Goal: Navigation & Orientation: Find specific page/section

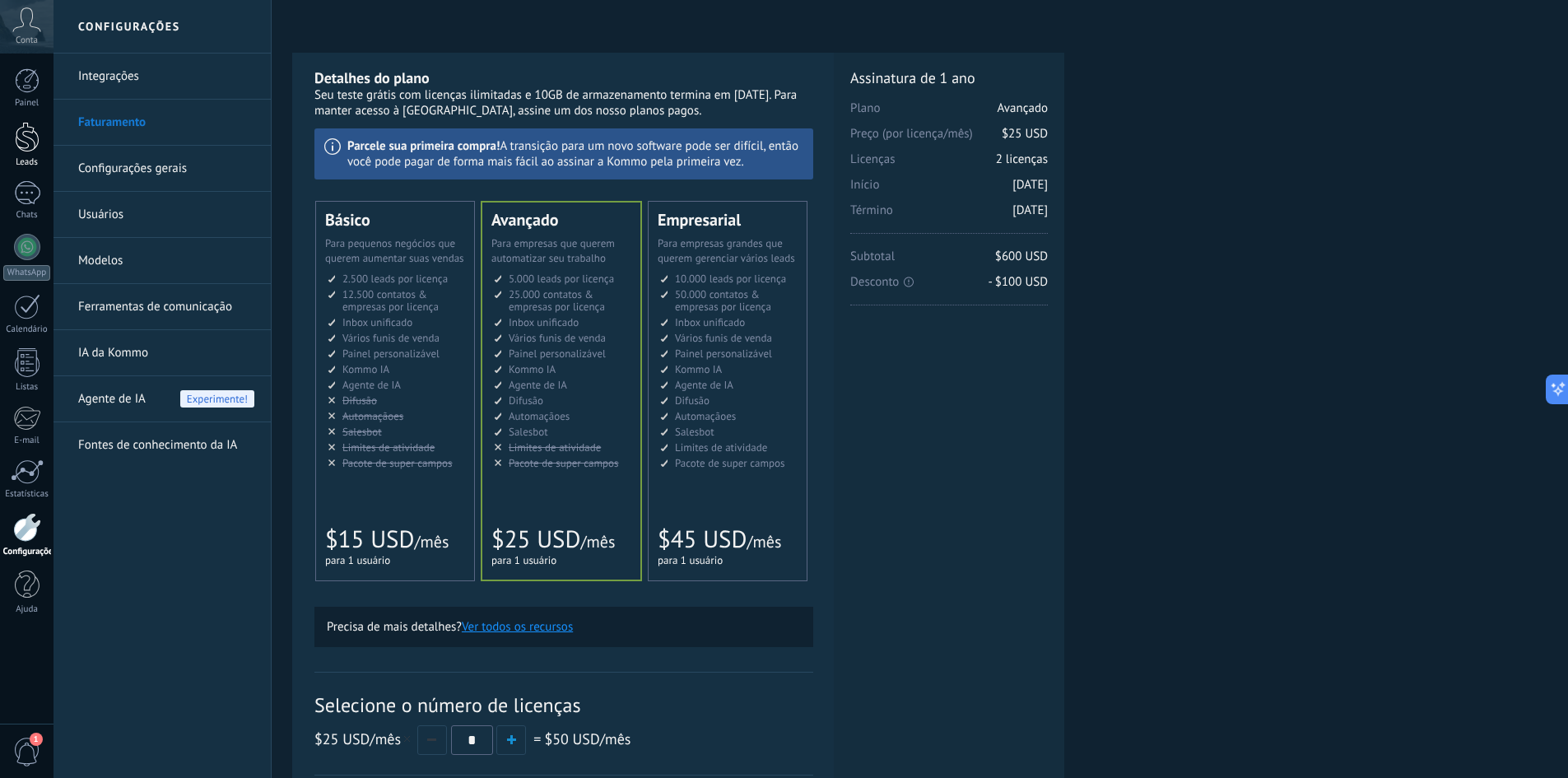
click at [12, 145] on link "Leads" at bounding box center [27, 145] width 53 height 46
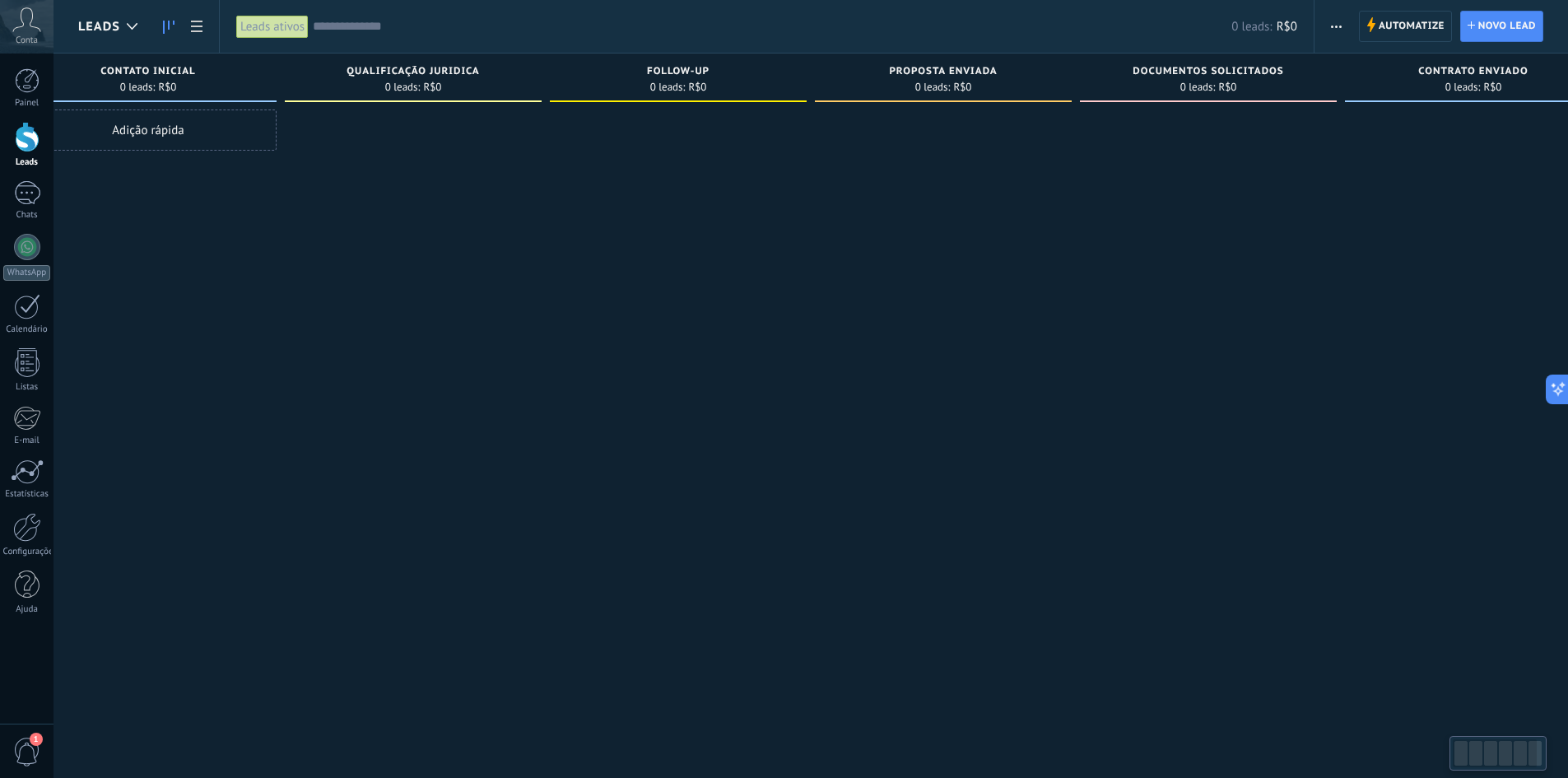
scroll to position [0, 102]
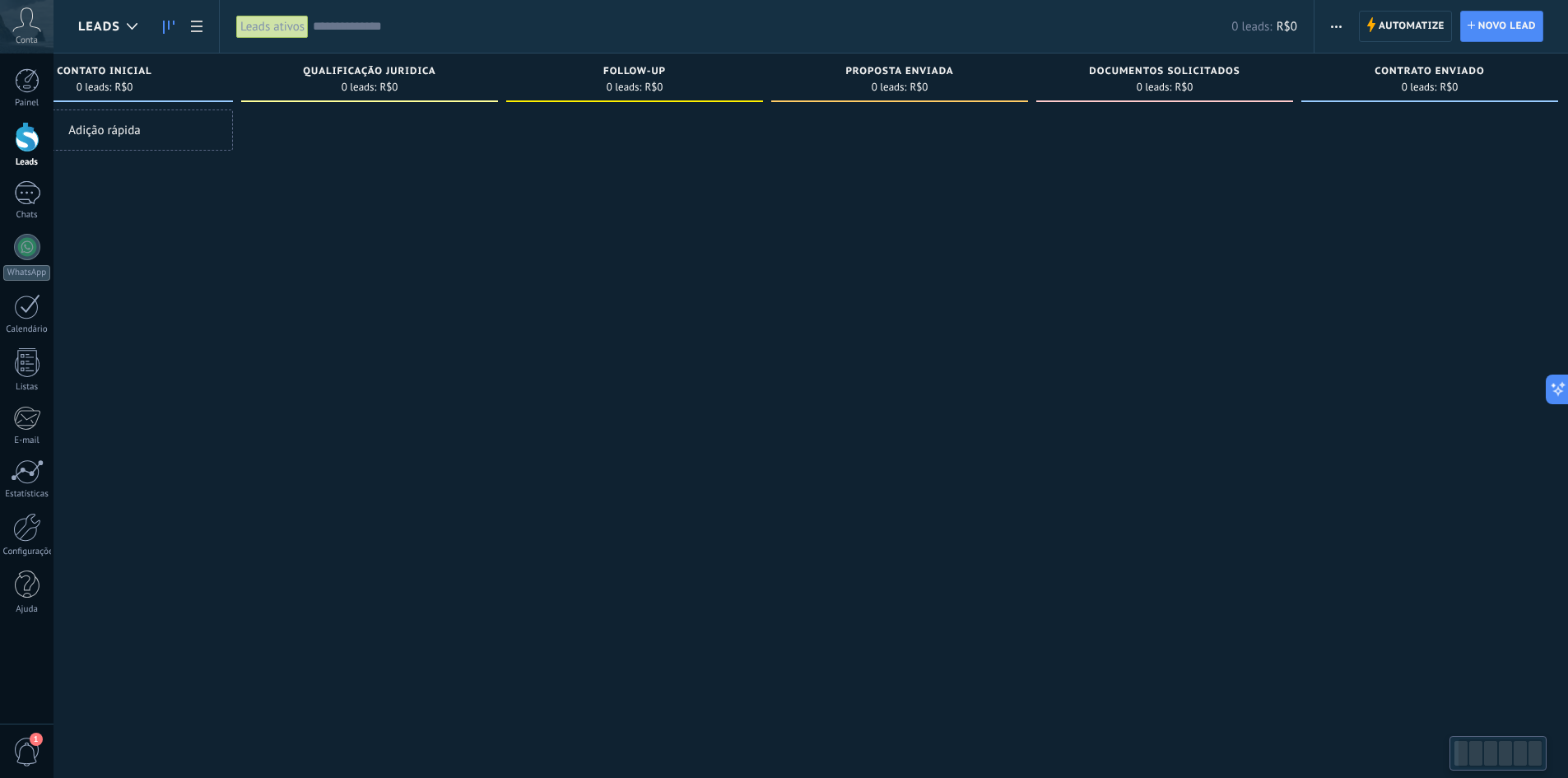
drag, startPoint x: 1411, startPoint y: 328, endPoint x: 1321, endPoint y: 328, distance: 90.0
click at [1321, 328] on div at bounding box center [1430, 391] width 257 height 563
click at [142, 24] on div at bounding box center [132, 27] width 27 height 32
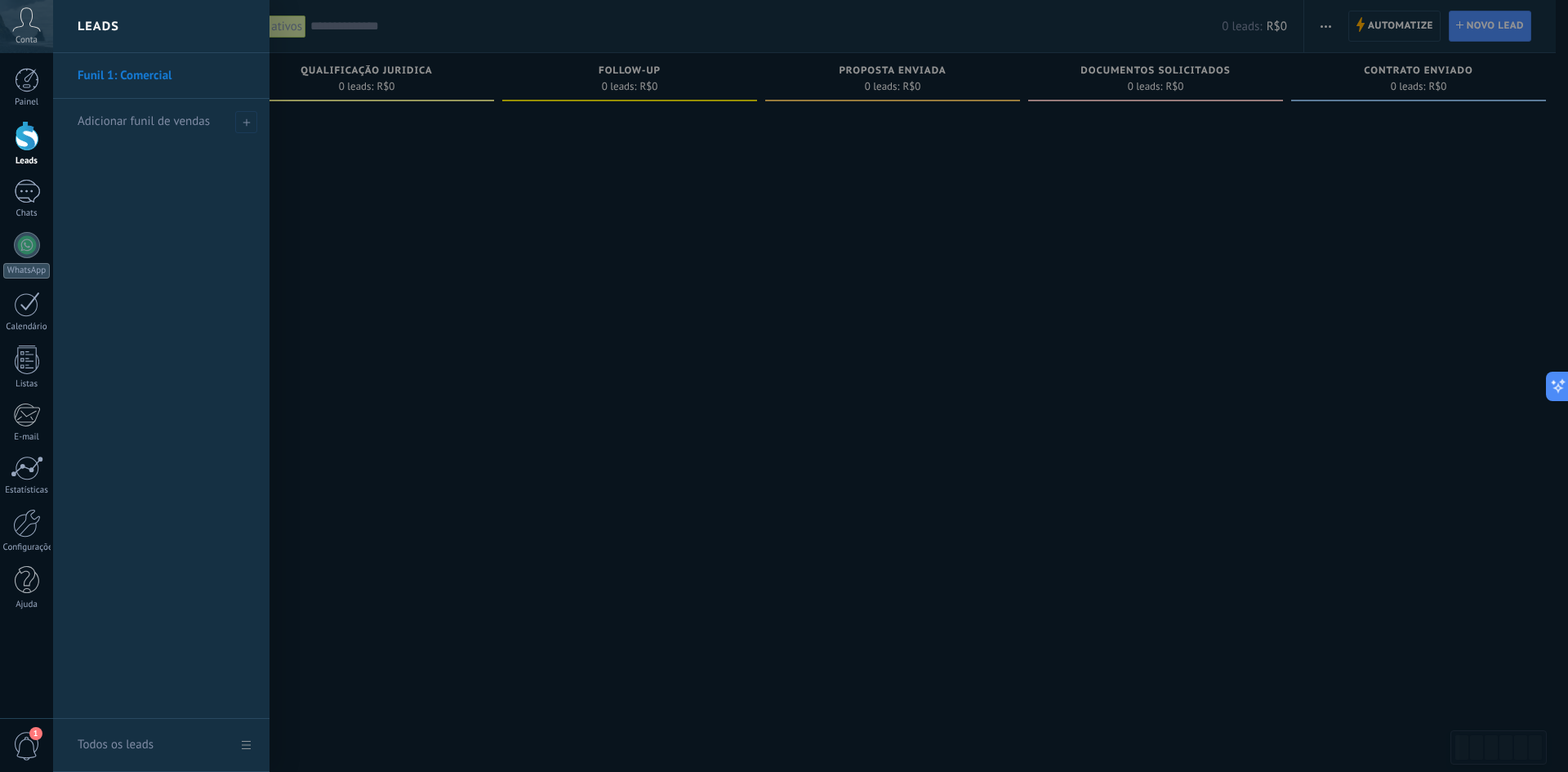
click at [160, 76] on link "Funil 1: Comercial" at bounding box center [165, 76] width 176 height 46
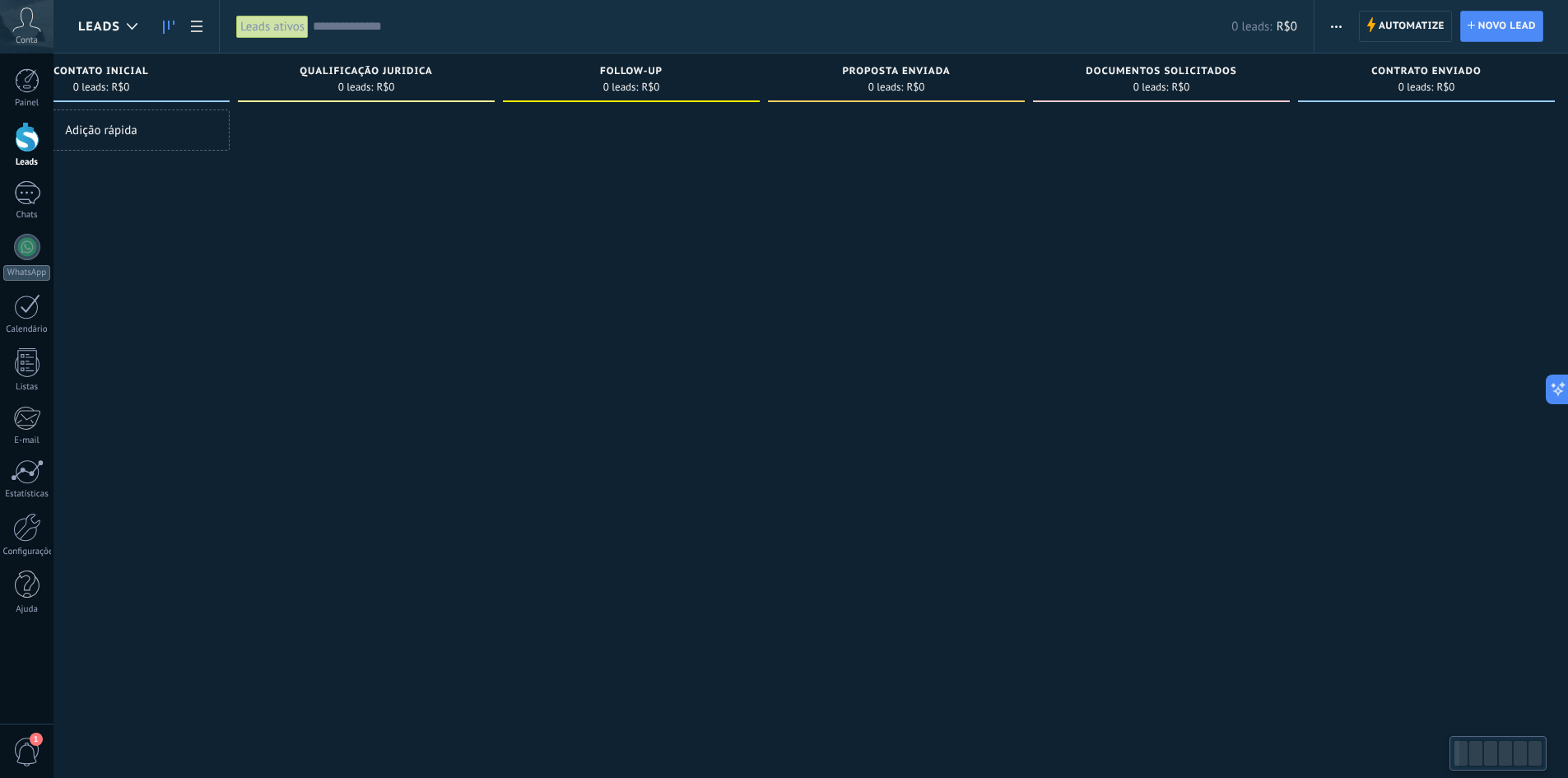
scroll to position [0, 117]
drag, startPoint x: 908, startPoint y: 196, endPoint x: 725, endPoint y: 192, distance: 183.0
click at [725, 192] on div "Etapa de leads de entrada solicitações: 0 0 0 0 0 0 0 0 0 CONTATO INICIAL 0 lea…" at bounding box center [765, 362] width 1607 height 619
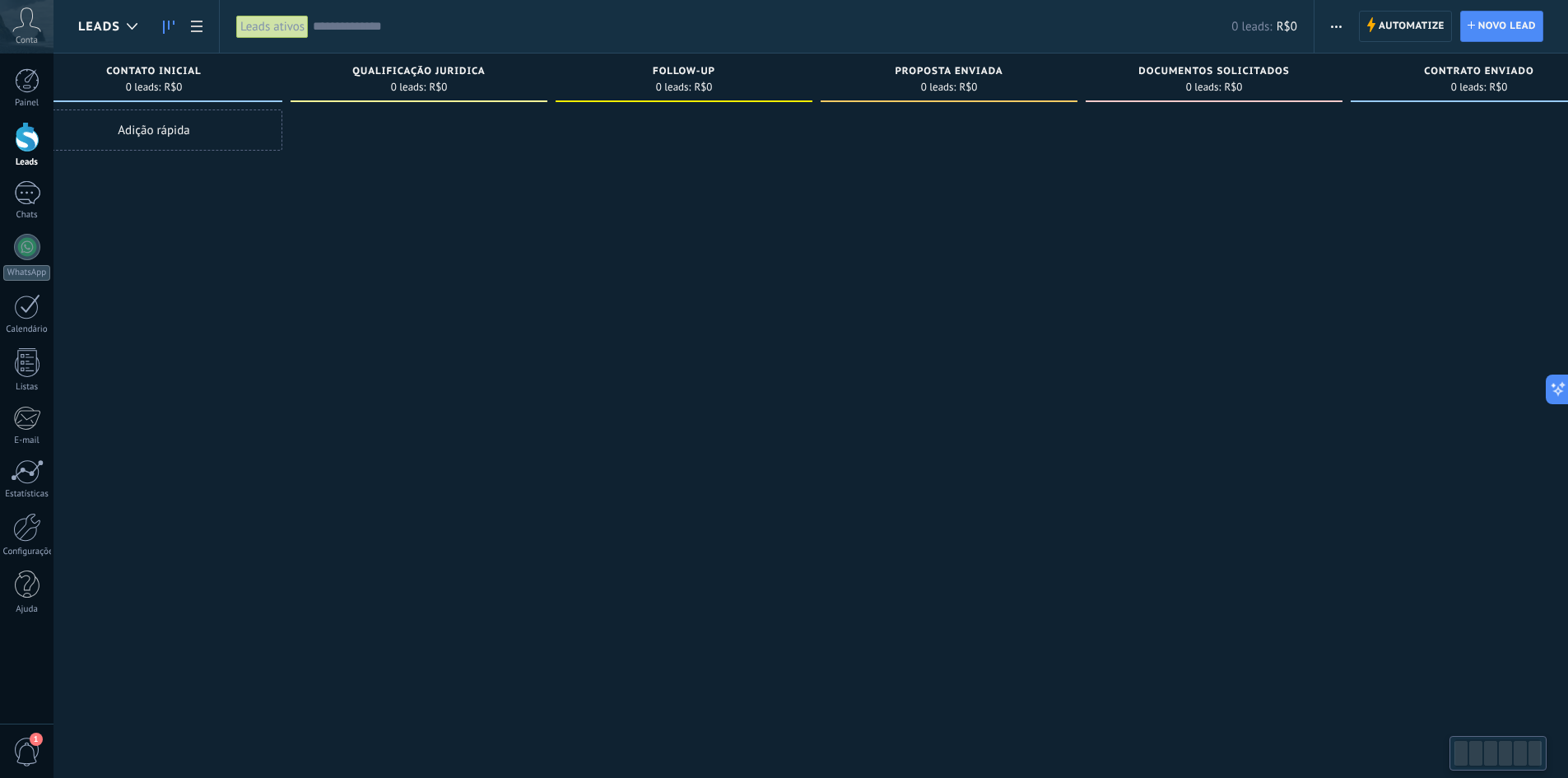
scroll to position [0, 65]
drag, startPoint x: 903, startPoint y: 272, endPoint x: 934, endPoint y: 272, distance: 31.0
click at [934, 272] on div at bounding box center [936, 391] width 257 height 563
